Goal: Task Accomplishment & Management: Manage account settings

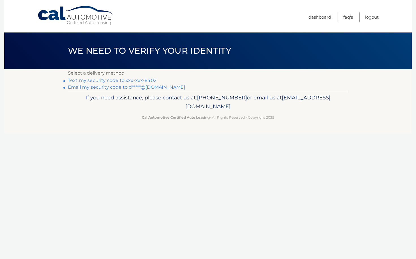
click at [130, 89] on link "Email my security code to d*****@msn.com" at bounding box center [126, 87] width 117 height 5
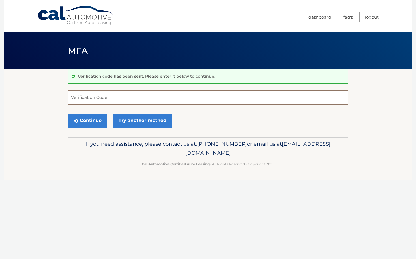
click at [116, 98] on input "Verification Code" at bounding box center [208, 97] width 280 height 14
type input "303399"
click at [100, 120] on button "Continue" at bounding box center [87, 121] width 39 height 14
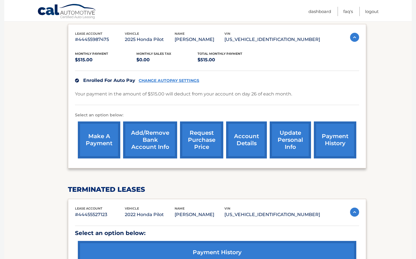
scroll to position [98, 0]
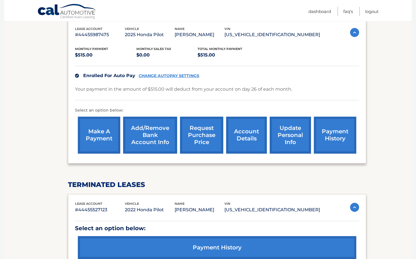
click at [137, 135] on link "Add/Remove bank account info" at bounding box center [150, 135] width 54 height 37
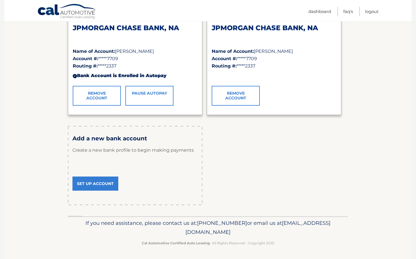
scroll to position [99, 0]
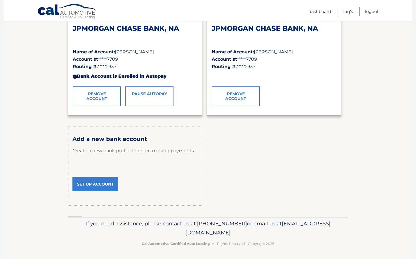
click at [108, 186] on link "Set Up Account" at bounding box center [95, 184] width 46 height 14
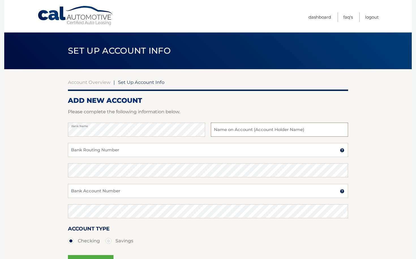
click at [248, 133] on input "text" at bounding box center [279, 130] width 137 height 14
type input "Lynn Hameda"
click at [151, 152] on input "Bank Routing Number" at bounding box center [208, 150] width 280 height 14
type input "021407912"
click at [138, 193] on input "Bank Account Number" at bounding box center [208, 191] width 280 height 14
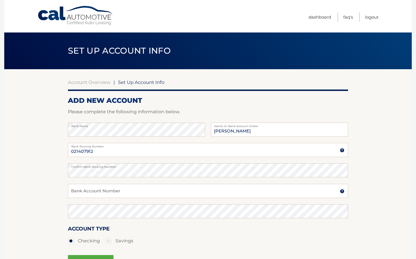
click at [340, 151] on img at bounding box center [342, 150] width 5 height 5
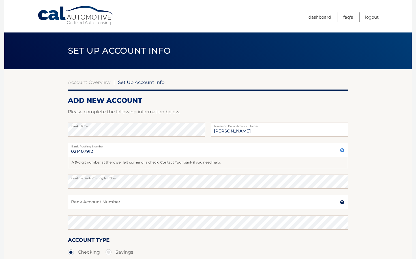
click at [340, 151] on img at bounding box center [342, 150] width 5 height 5
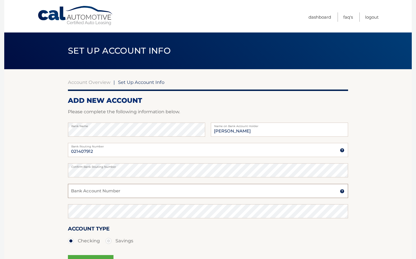
click at [241, 195] on input "Bank Account Number" at bounding box center [208, 191] width 280 height 14
type input "1485339481"
click at [168, 227] on div "Account Type Checking Savings" at bounding box center [208, 236] width 280 height 22
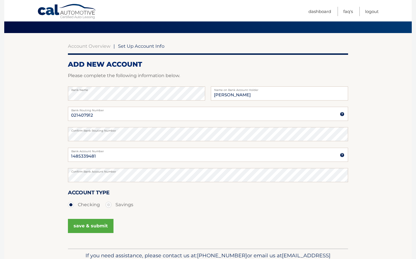
scroll to position [36, 0]
click at [84, 228] on button "save & submit" at bounding box center [91, 226] width 46 height 14
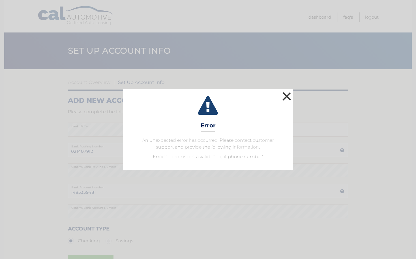
click at [284, 98] on button "×" at bounding box center [286, 96] width 11 height 11
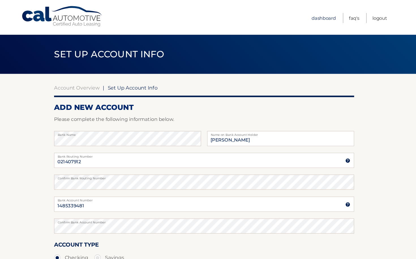
click at [308, 14] on link "Dashboard" at bounding box center [319, 16] width 23 height 9
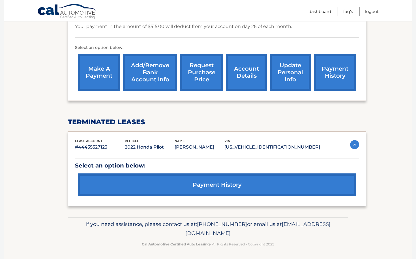
scroll to position [160, 0]
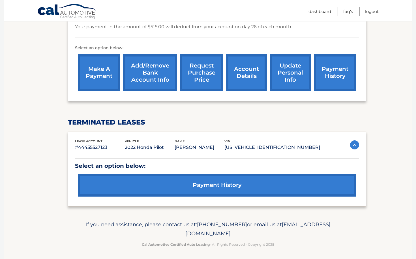
click at [300, 62] on link "update personal info" at bounding box center [289, 72] width 41 height 37
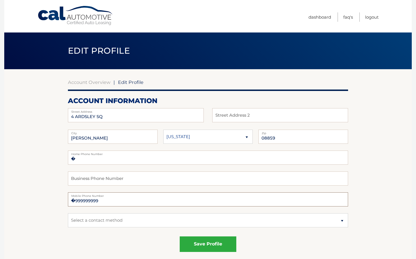
click at [113, 199] on input "�999999999" at bounding box center [208, 200] width 280 height 14
type input "�"
type input "2019368402"
click at [126, 161] on input "�" at bounding box center [208, 158] width 280 height 14
type input "�2019124550"
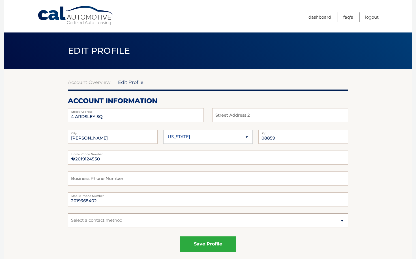
select select "1"
click at [212, 243] on button "save profile" at bounding box center [208, 245] width 57 height 16
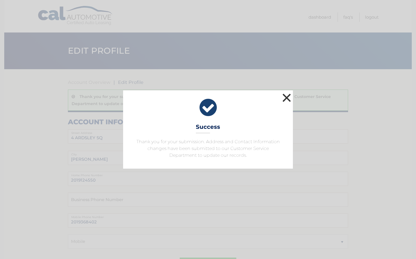
click at [291, 97] on button "×" at bounding box center [286, 97] width 11 height 11
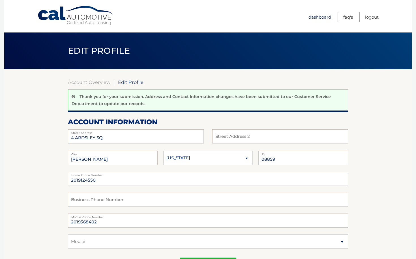
scroll to position [-1, 0]
click at [320, 16] on link "Dashboard" at bounding box center [319, 16] width 23 height 9
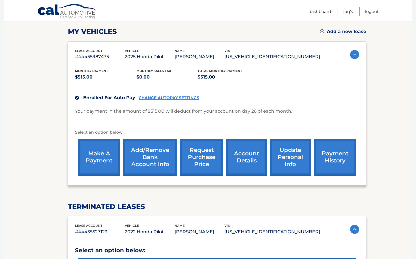
scroll to position [82, 0]
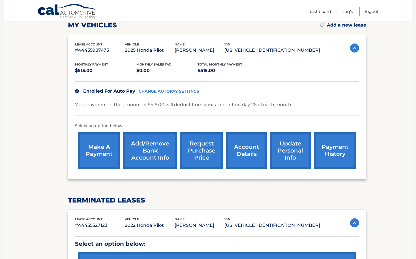
click at [157, 153] on link "Add/Remove bank account info" at bounding box center [150, 150] width 54 height 37
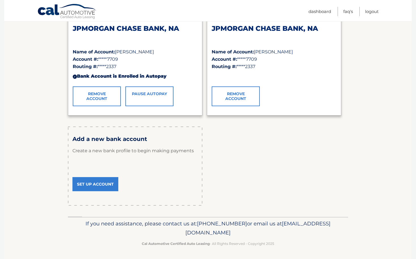
scroll to position [99, 0]
click at [89, 182] on link "Set Up Account" at bounding box center [95, 184] width 46 height 14
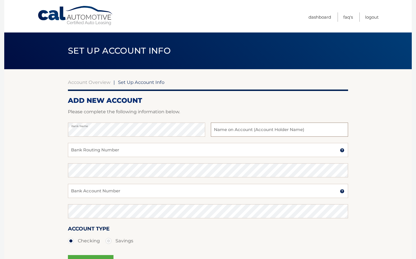
click at [222, 129] on input "text" at bounding box center [279, 130] width 137 height 14
type input "[PERSON_NAME]"
click at [135, 152] on input "Bank Routing Number" at bounding box center [208, 150] width 280 height 14
type input "021407912"
click at [105, 154] on input "021407912" at bounding box center [208, 150] width 280 height 14
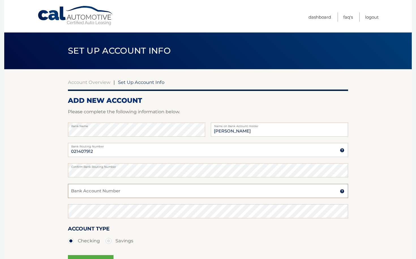
click at [87, 193] on input "Bank Account Number" at bounding box center [208, 191] width 280 height 14
type input "1485339481"
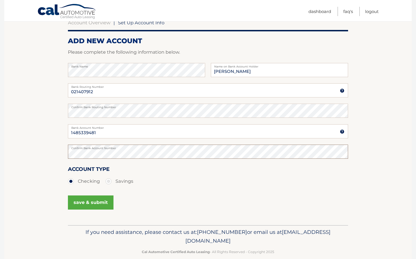
scroll to position [60, 0]
click at [99, 202] on button "save & submit" at bounding box center [91, 203] width 46 height 14
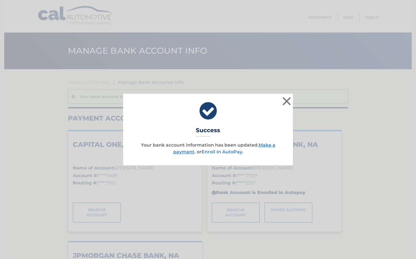
click at [216, 152] on link "Enroll In AutoPay" at bounding box center [221, 151] width 40 height 5
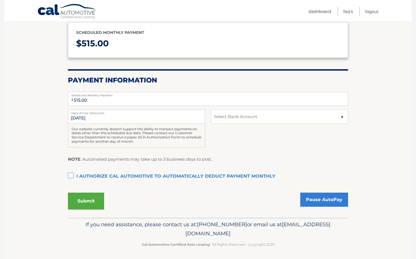
scroll to position [67, 0]
select select "NmYyYTIyOTEtNTBmMy00ZGEwLWFmNDUtMGU5ZjdlYTJhZTE5"
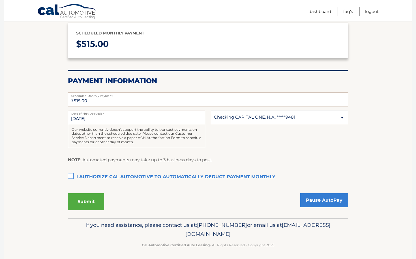
click at [73, 174] on label "I authorize cal automotive to automatically deduct payment monthly This checkbo…" at bounding box center [208, 177] width 280 height 11
click at [0, 0] on input "I authorize cal automotive to automatically deduct payment monthly This checkbo…" at bounding box center [0, 0] width 0 height 0
click at [75, 206] on button "Submit" at bounding box center [86, 201] width 36 height 17
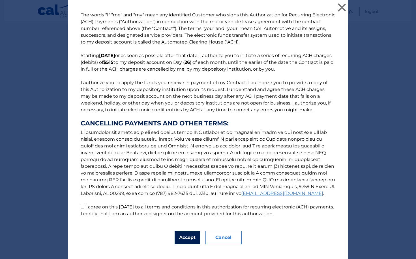
click at [184, 234] on button "Accept" at bounding box center [186, 238] width 25 height 14
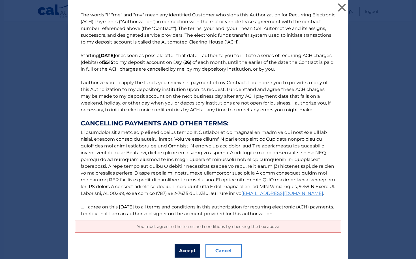
click at [184, 248] on button "Accept" at bounding box center [186, 251] width 25 height 14
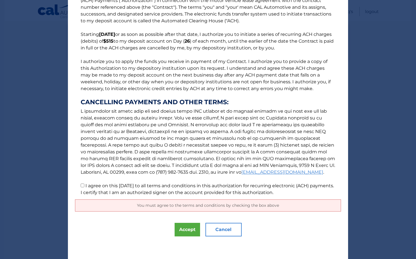
scroll to position [21, 0]
click at [183, 231] on button "Accept" at bounding box center [186, 230] width 25 height 14
click at [82, 186] on input "I agree on this 09/25/2025 to all terms and conditions in this authorization fo…" at bounding box center [83, 186] width 4 height 4
checkbox input "true"
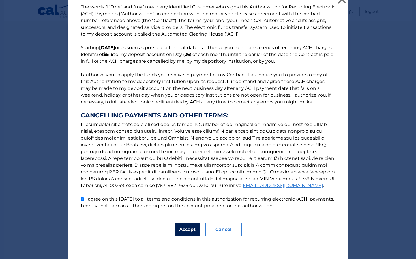
click at [184, 232] on button "Accept" at bounding box center [186, 230] width 25 height 14
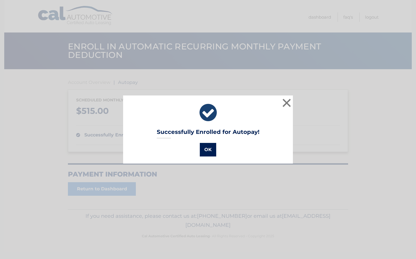
click at [205, 152] on button "OK" at bounding box center [208, 150] width 16 height 14
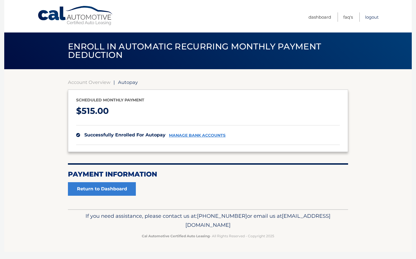
click at [370, 16] on link "Logout" at bounding box center [372, 16] width 14 height 9
